Goal: Task Accomplishment & Management: Manage account settings

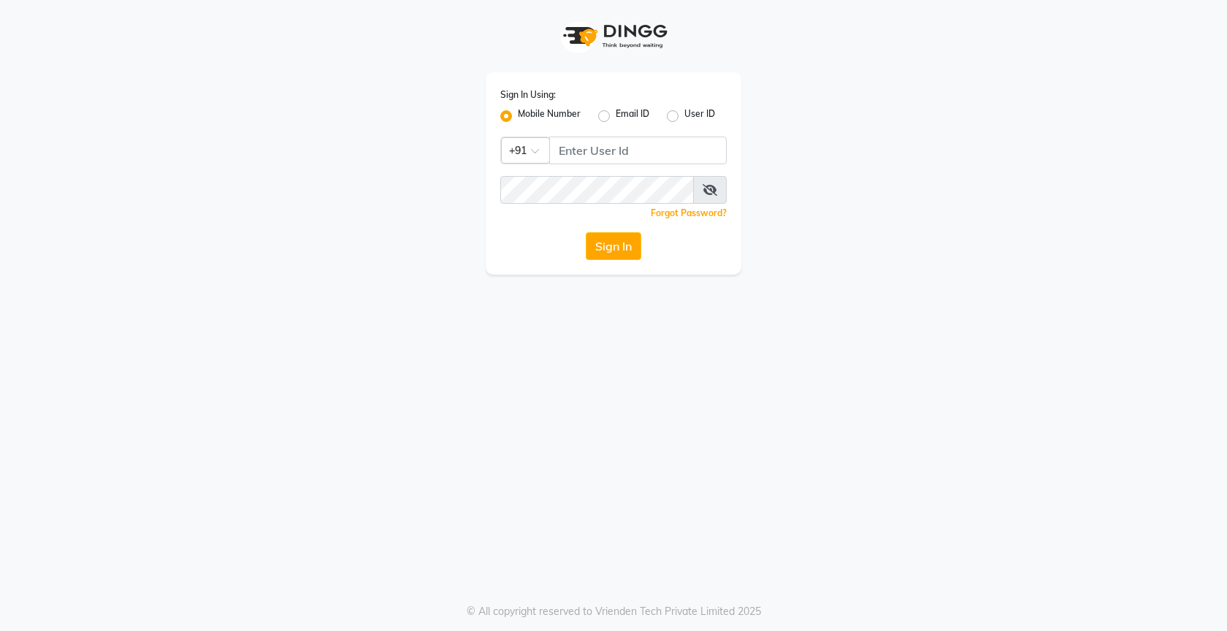
click at [649, 157] on input "Username" at bounding box center [637, 151] width 177 height 28
type input "7760218921"
click at [706, 185] on icon at bounding box center [709, 190] width 15 height 12
click at [613, 259] on button "Sign In" at bounding box center [613, 246] width 55 height 28
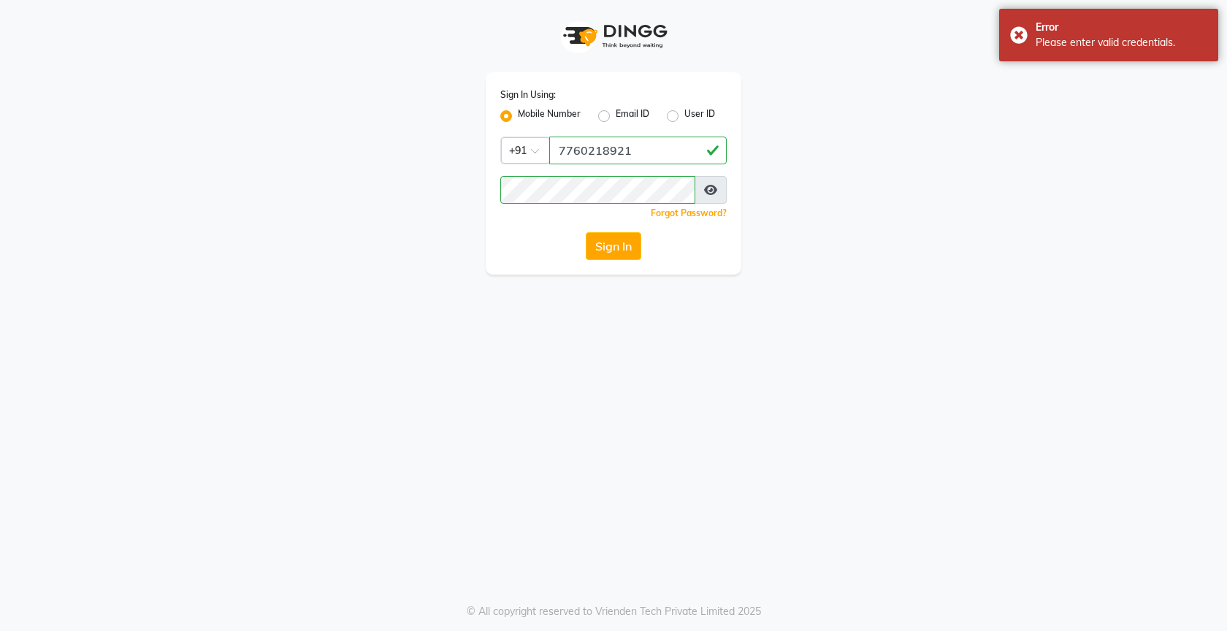
click at [613, 259] on button "Sign In" at bounding box center [613, 246] width 55 height 28
click at [613, 260] on div "Sign In Using: Mobile Number Email ID User ID Country Code × [PHONE_NUMBER] Rem…" at bounding box center [614, 173] width 256 height 202
click at [613, 260] on div "Sign In Using: Mobile Number Email ID User ID Country Code × +91 7760218921 Rem…" at bounding box center [614, 173] width 256 height 202
click at [613, 261] on div "Sign In Using: Mobile Number Email ID User ID Country Code × +91 7760218921 Rem…" at bounding box center [614, 173] width 256 height 202
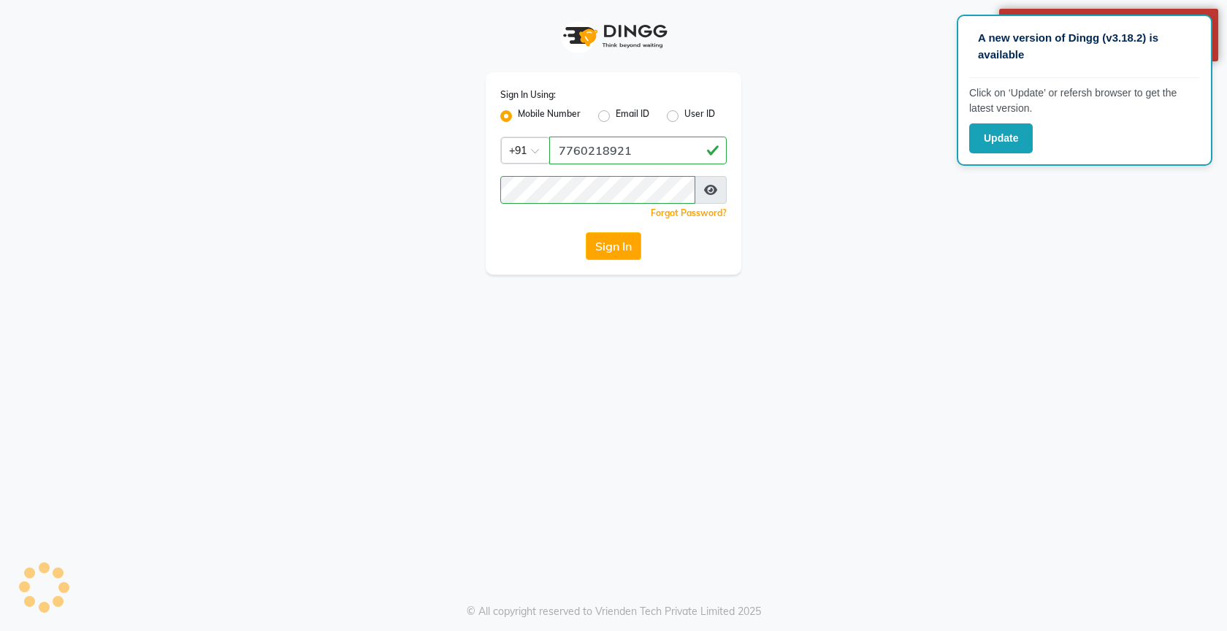
click at [615, 117] on label "Email ID" at bounding box center [632, 116] width 34 height 18
click at [615, 117] on input "Email ID" at bounding box center [619, 111] width 9 height 9
radio input "true"
radio input "false"
click at [998, 155] on div "A new version of Dingg (v3.18.2) is available Click on ‘Update’ or refersh brow…" at bounding box center [1084, 90] width 256 height 151
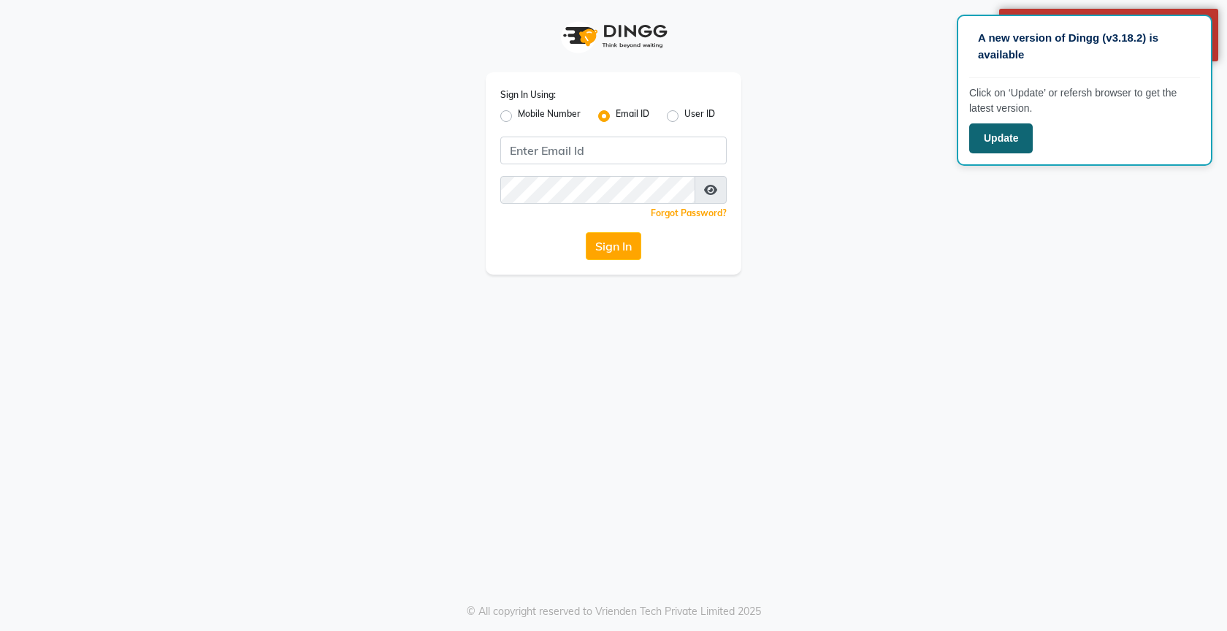
click at [999, 141] on button "Update" at bounding box center [1001, 138] width 64 height 30
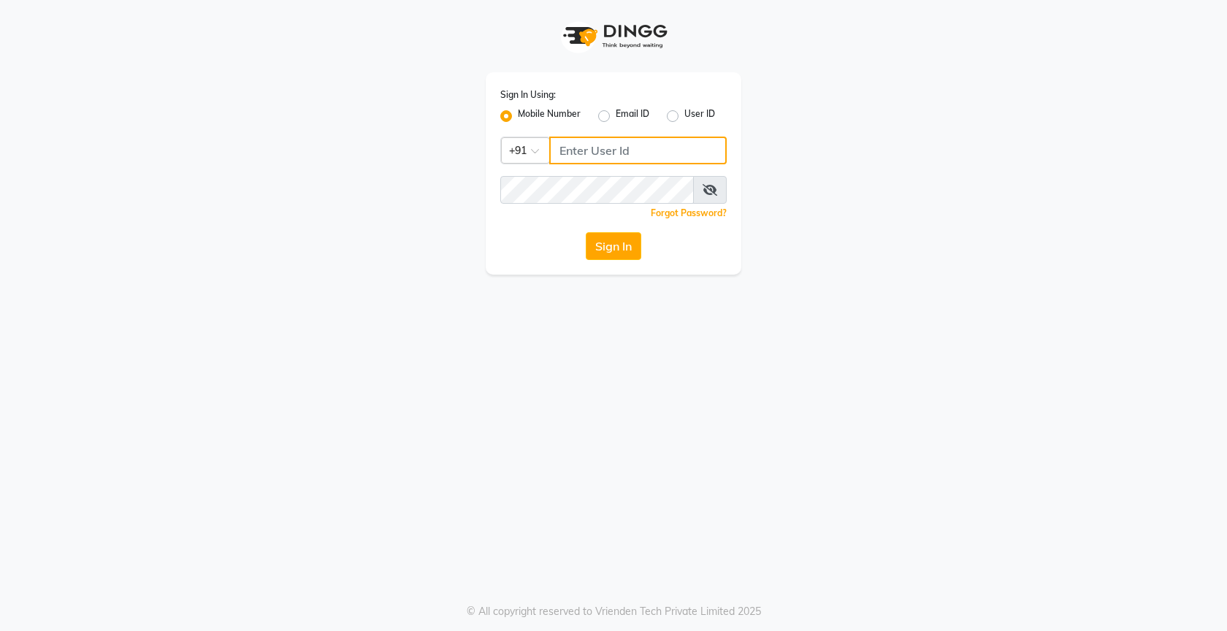
click at [653, 160] on input "Username" at bounding box center [637, 151] width 177 height 28
type input "7760218921"
click at [707, 188] on icon at bounding box center [709, 190] width 15 height 12
click at [617, 241] on button "Sign In" at bounding box center [613, 246] width 55 height 28
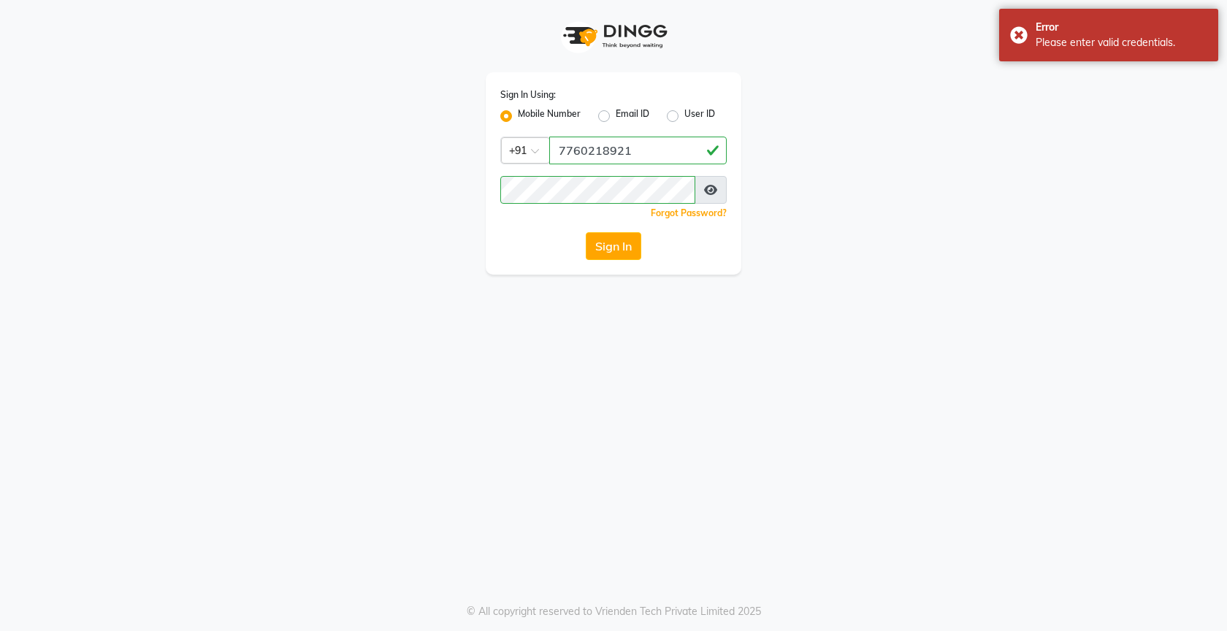
click at [615, 115] on label "Email ID" at bounding box center [632, 116] width 34 height 18
click at [615, 115] on input "Email ID" at bounding box center [619, 111] width 9 height 9
radio input "true"
radio input "false"
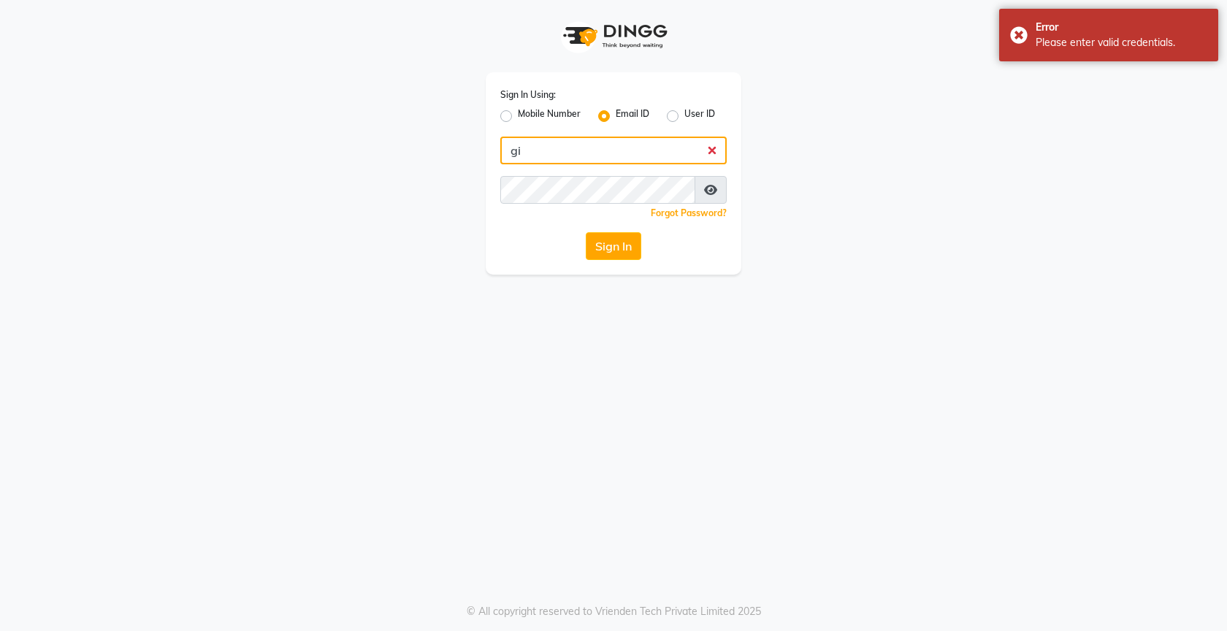
type input "g"
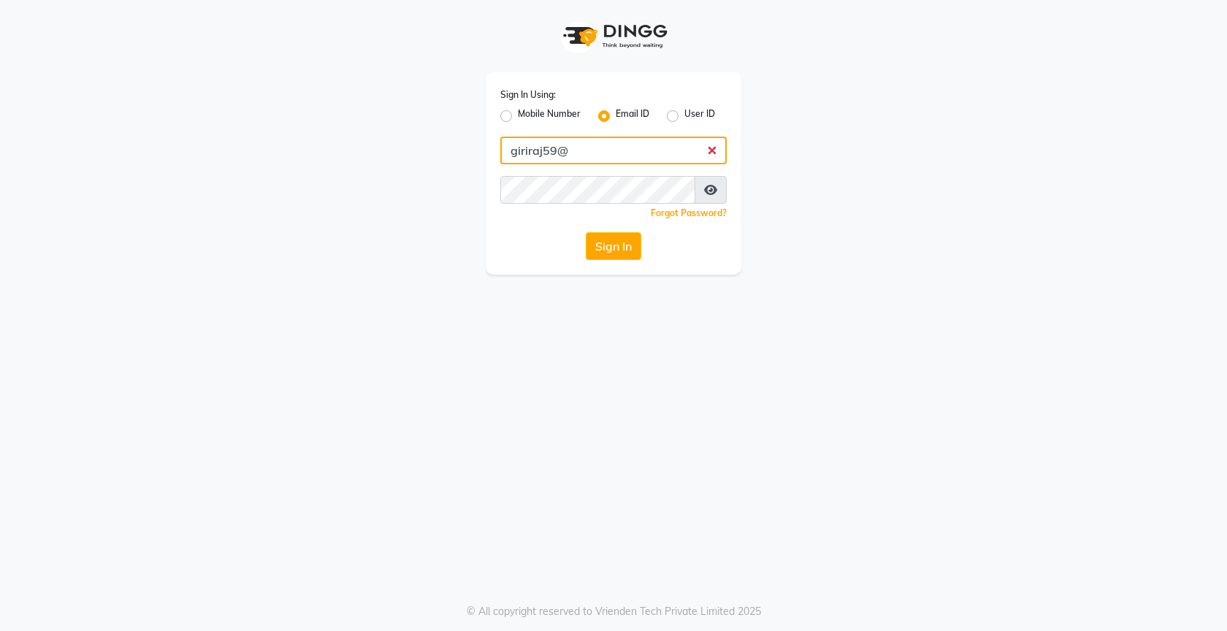
type input "giriraj59@"
click at [667, 212] on link "Forgot Password?" at bounding box center [689, 212] width 76 height 11
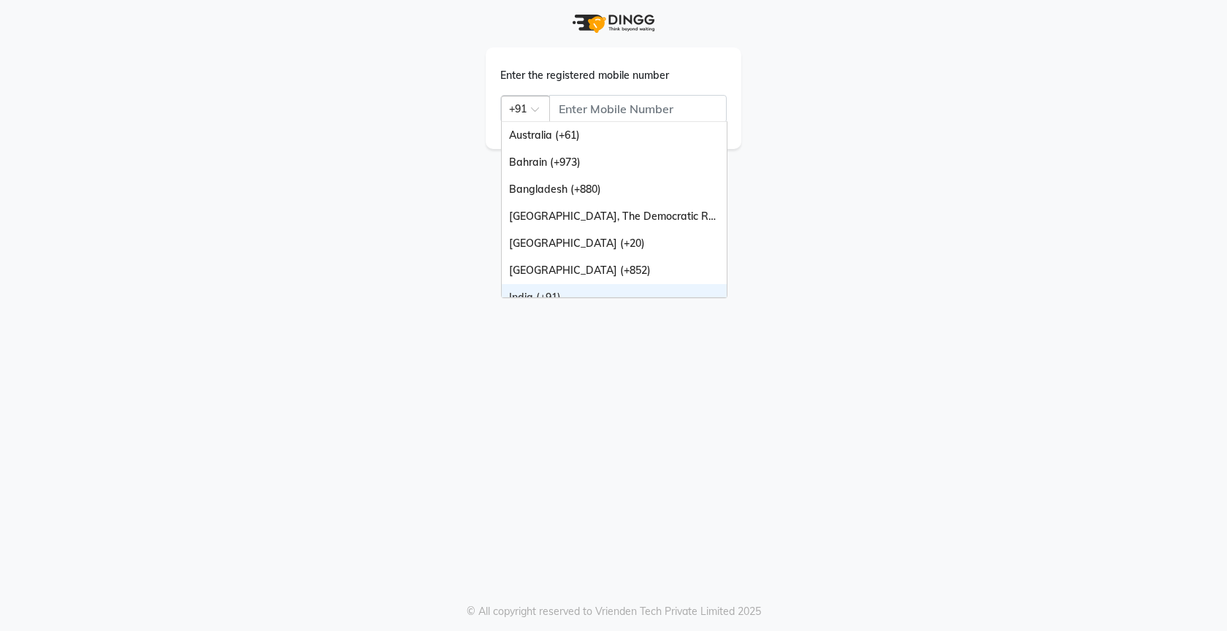
click at [542, 108] on span at bounding box center [540, 113] width 18 height 15
click at [824, 71] on div "Enter the registered mobile number Country Code × +91 [GEOGRAPHIC_DATA] (+61) […" at bounding box center [613, 94] width 832 height 188
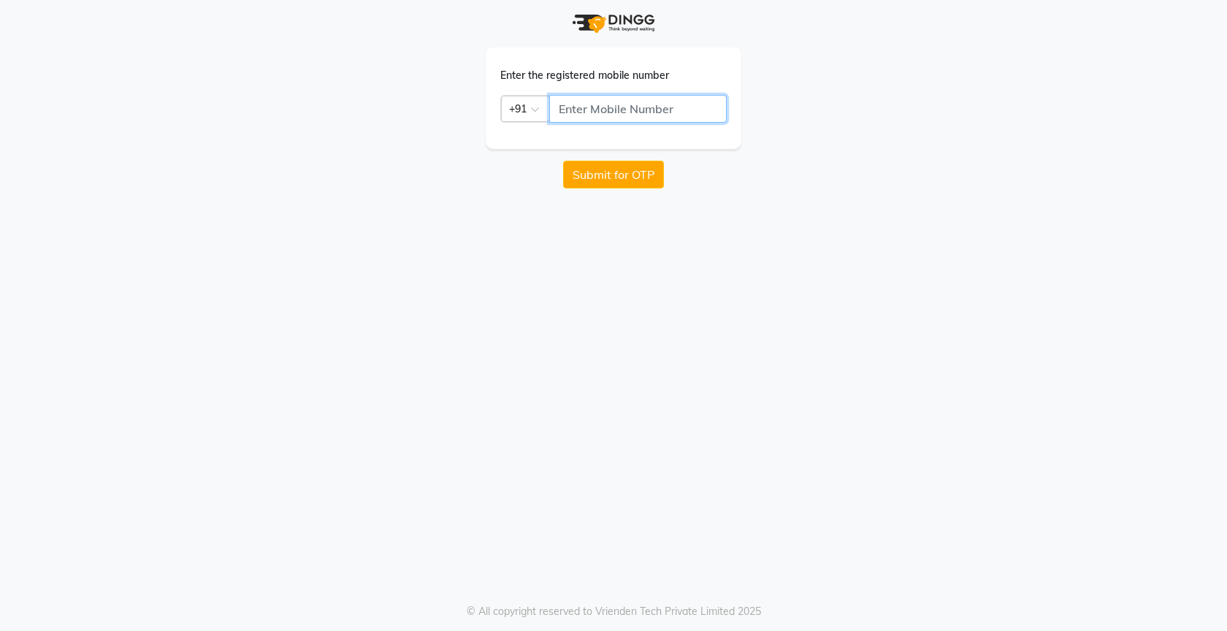
click at [680, 105] on input "text" at bounding box center [637, 109] width 177 height 28
type input "7760218921"
click at [640, 172] on button "Submit for OTP" at bounding box center [613, 175] width 101 height 28
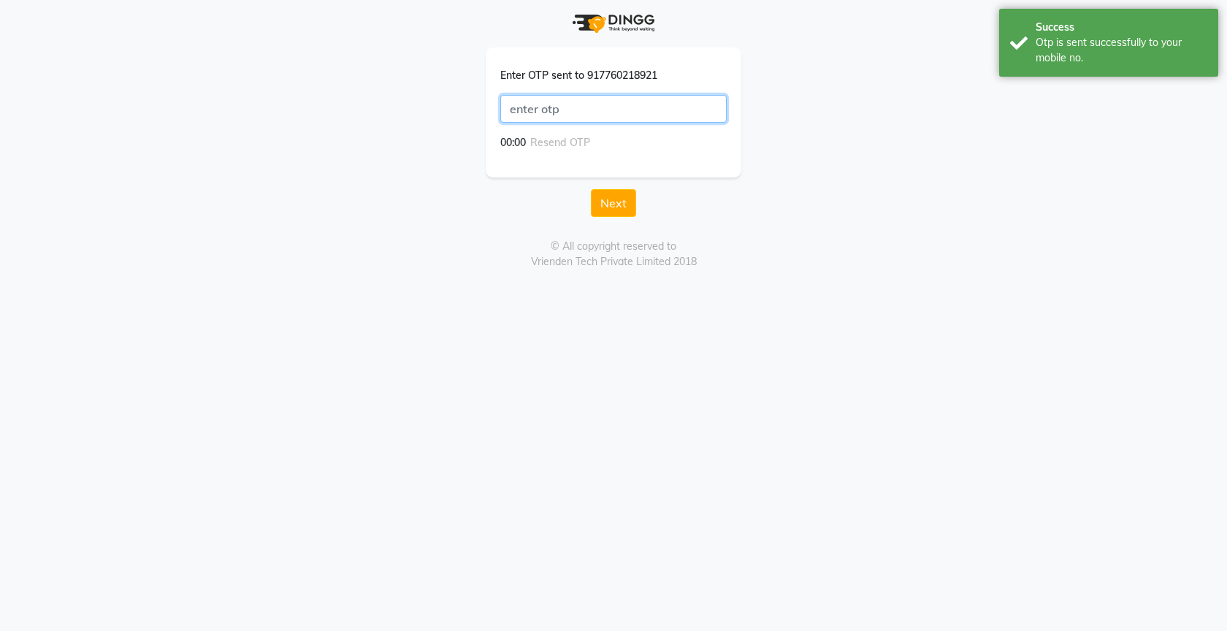
click at [613, 112] on input "text" at bounding box center [613, 109] width 226 height 28
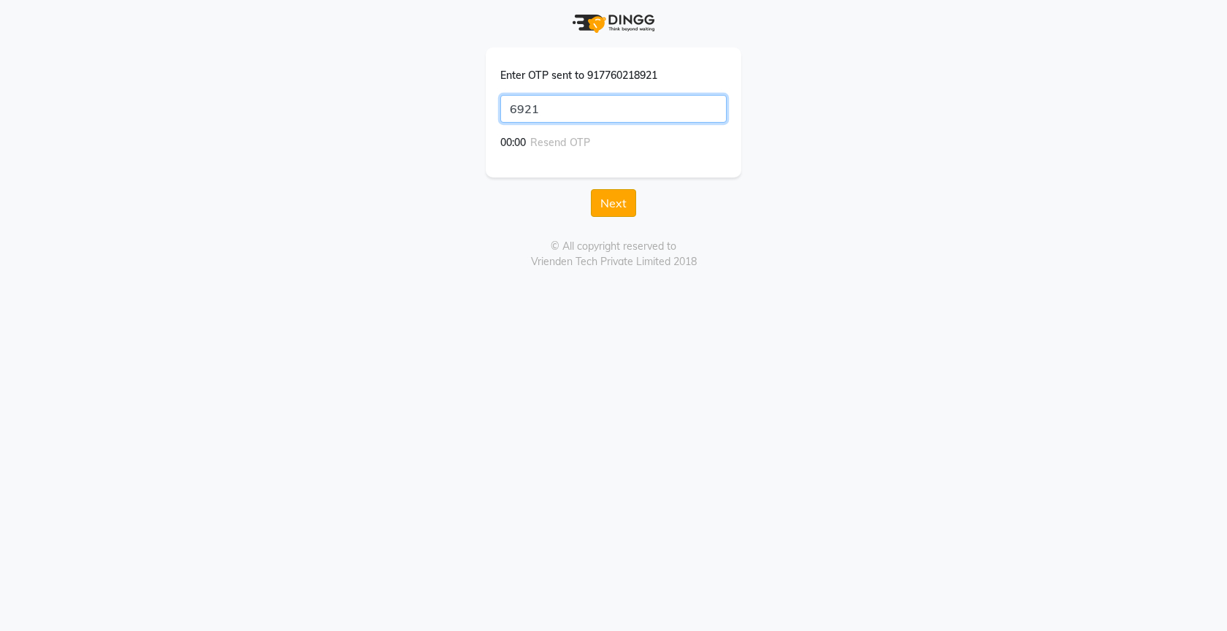
type input "6921"
click at [602, 213] on button "Next" at bounding box center [613, 203] width 45 height 28
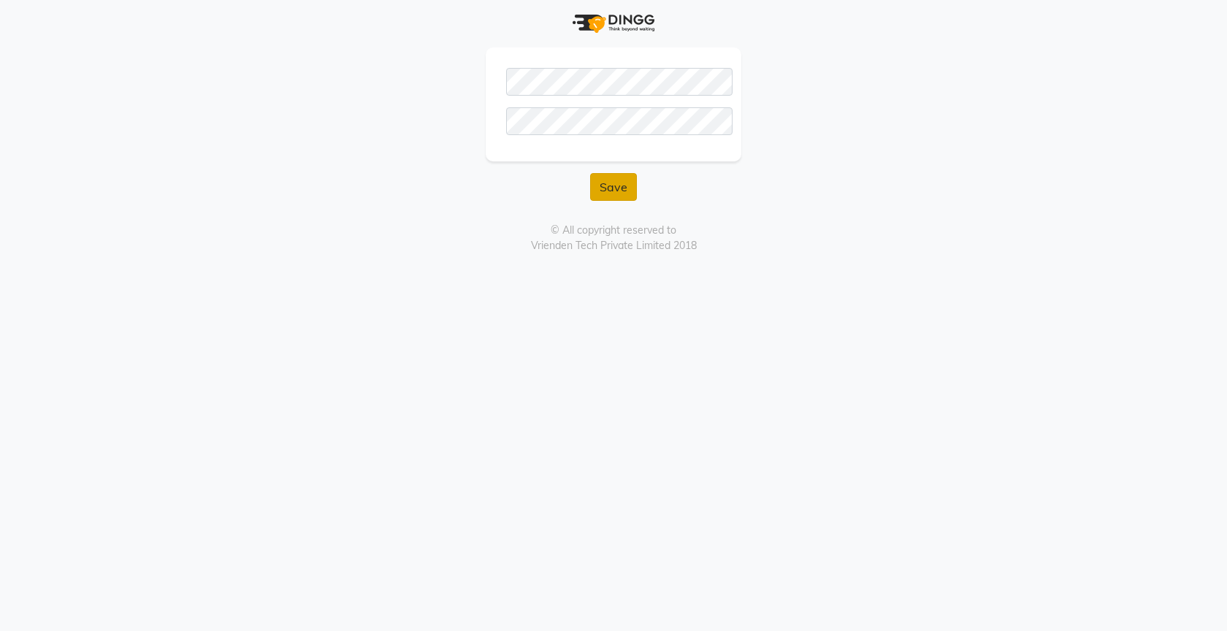
click at [601, 182] on button "Save" at bounding box center [613, 187] width 47 height 28
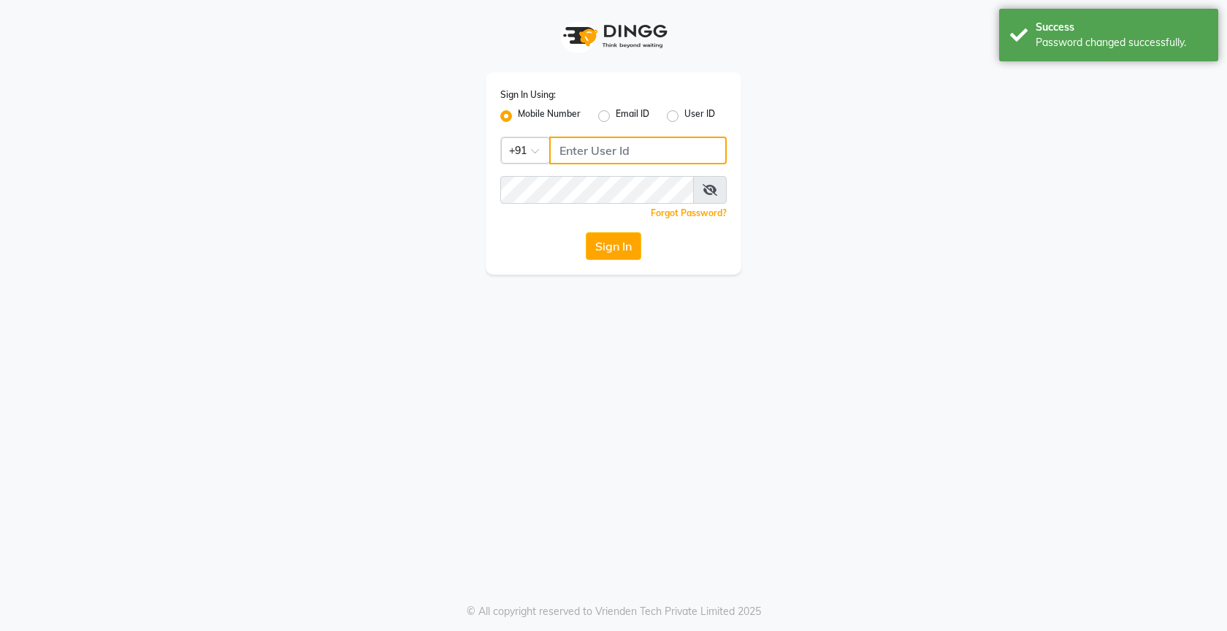
click at [603, 155] on input "Username" at bounding box center [637, 151] width 177 height 28
type input "7760218921"
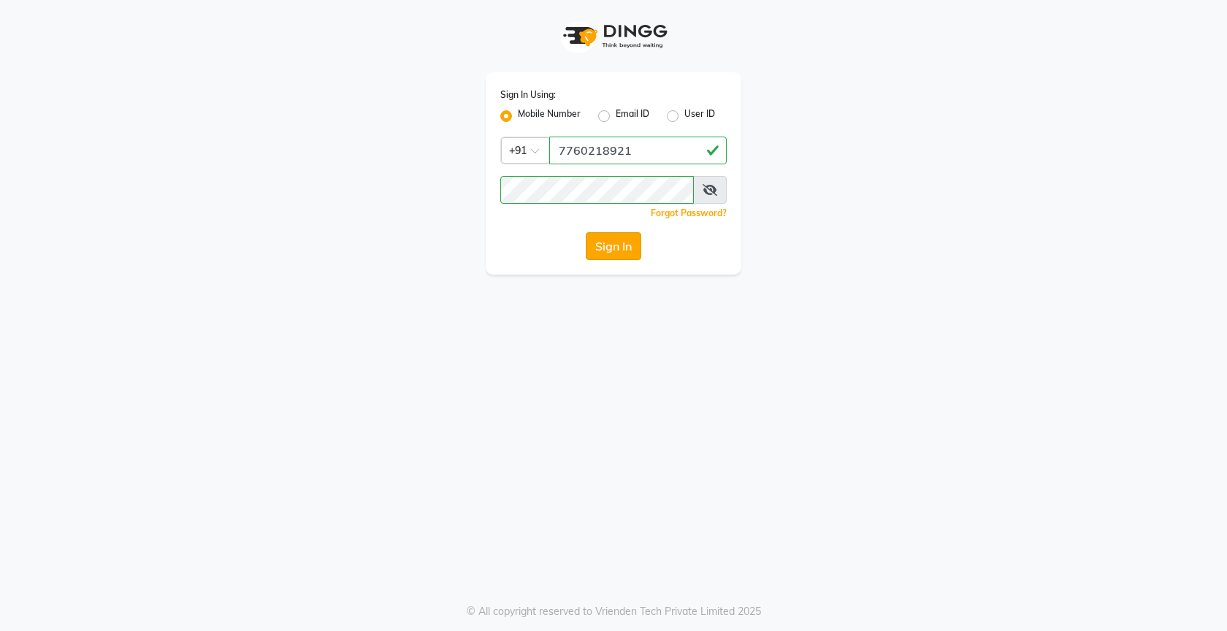
click at [612, 247] on button "Sign In" at bounding box center [613, 246] width 55 height 28
